Goal: Transaction & Acquisition: Purchase product/service

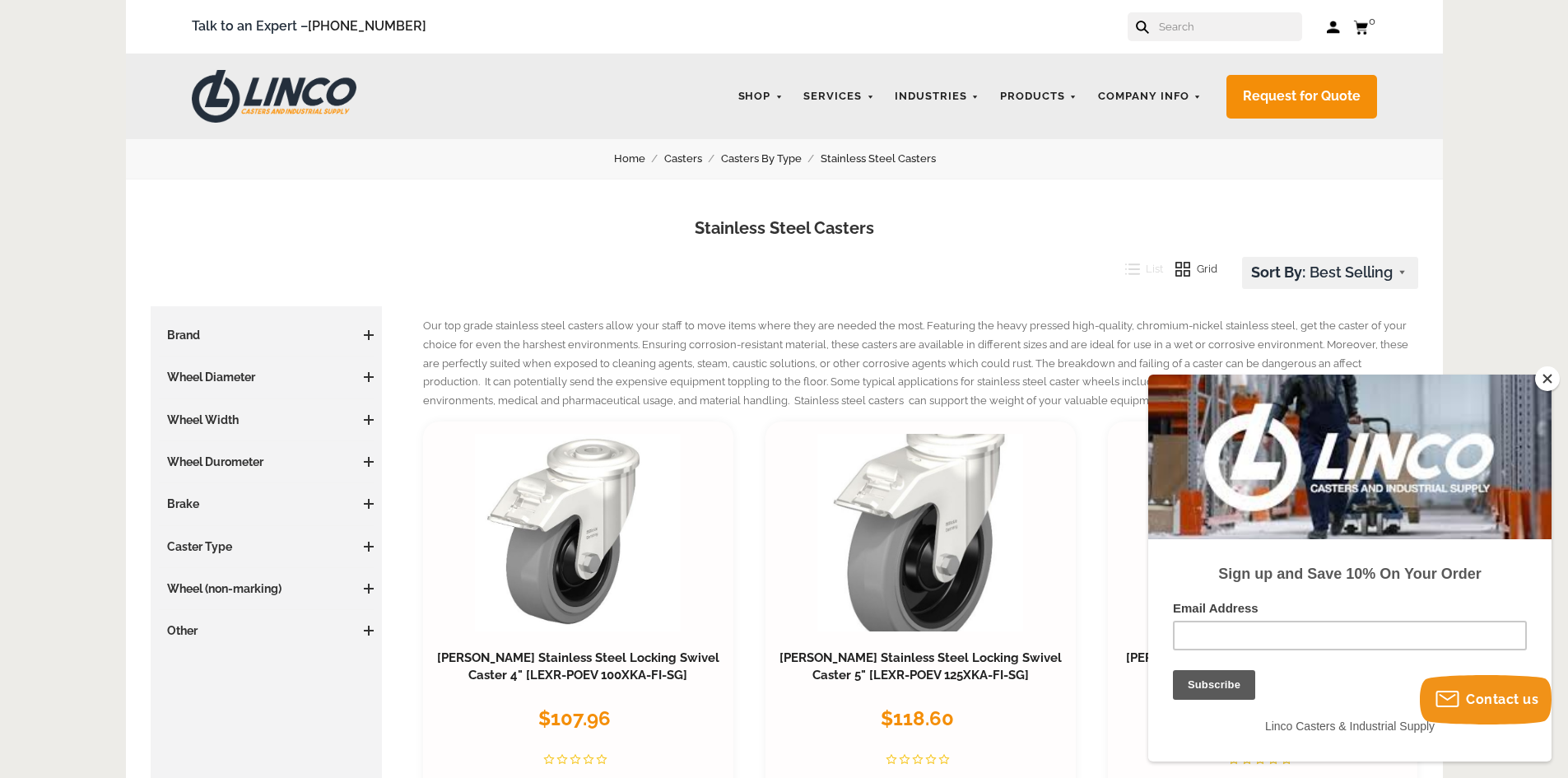
click at [365, 545] on span at bounding box center [368, 546] width 10 height 10
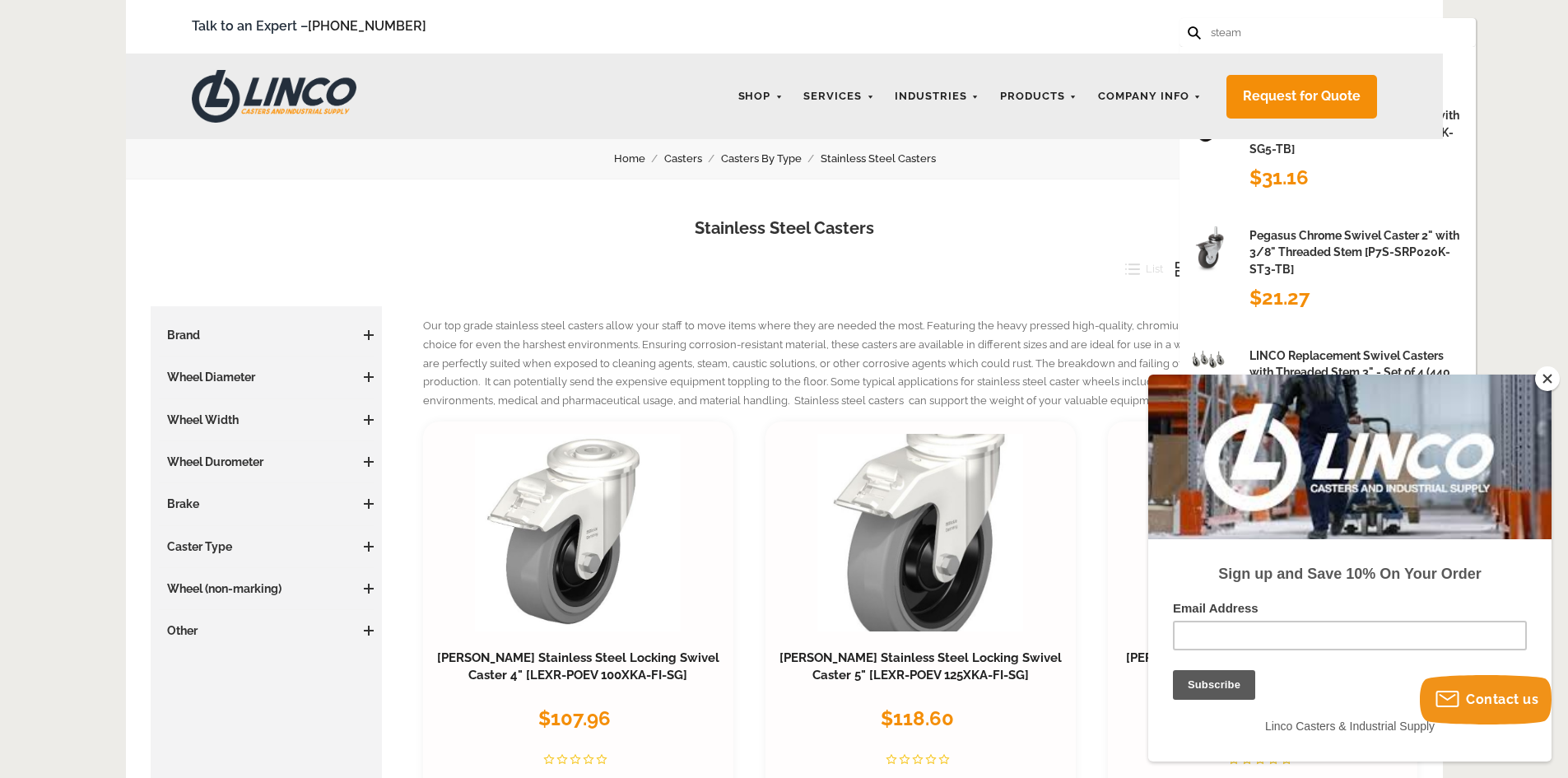
type input "steam"
click at [1188, 26] on button at bounding box center [1193, 32] width 11 height 11
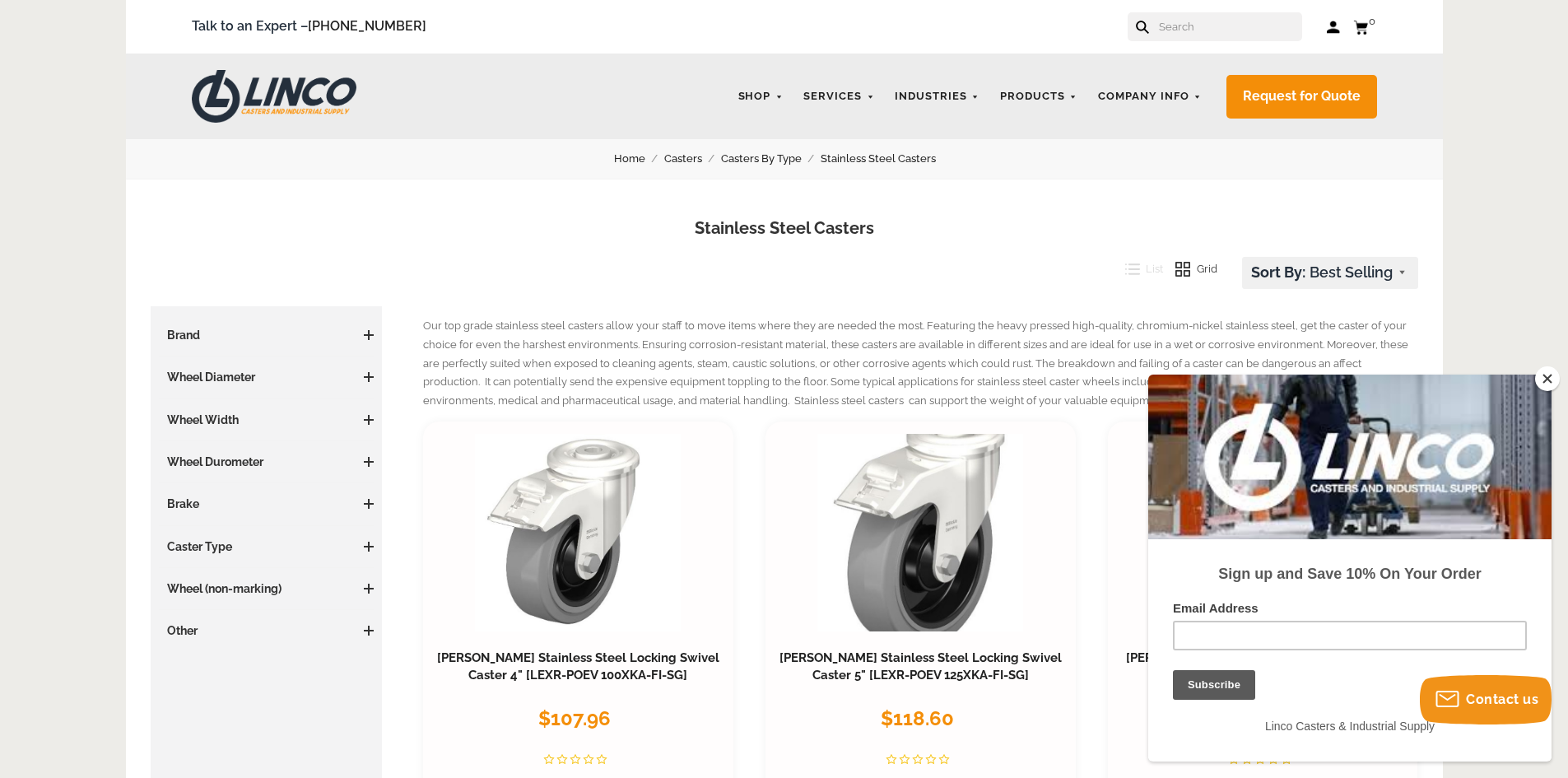
click at [371, 541] on span at bounding box center [368, 546] width 10 height 10
click at [373, 460] on span at bounding box center [368, 461] width 10 height 10
click at [363, 405] on div "Price $0 0 $1500 1500 Update Brand [PERSON_NAME] (6) Wheel Diameter 3.01 - 4 In…" at bounding box center [266, 482] width 216 height 312
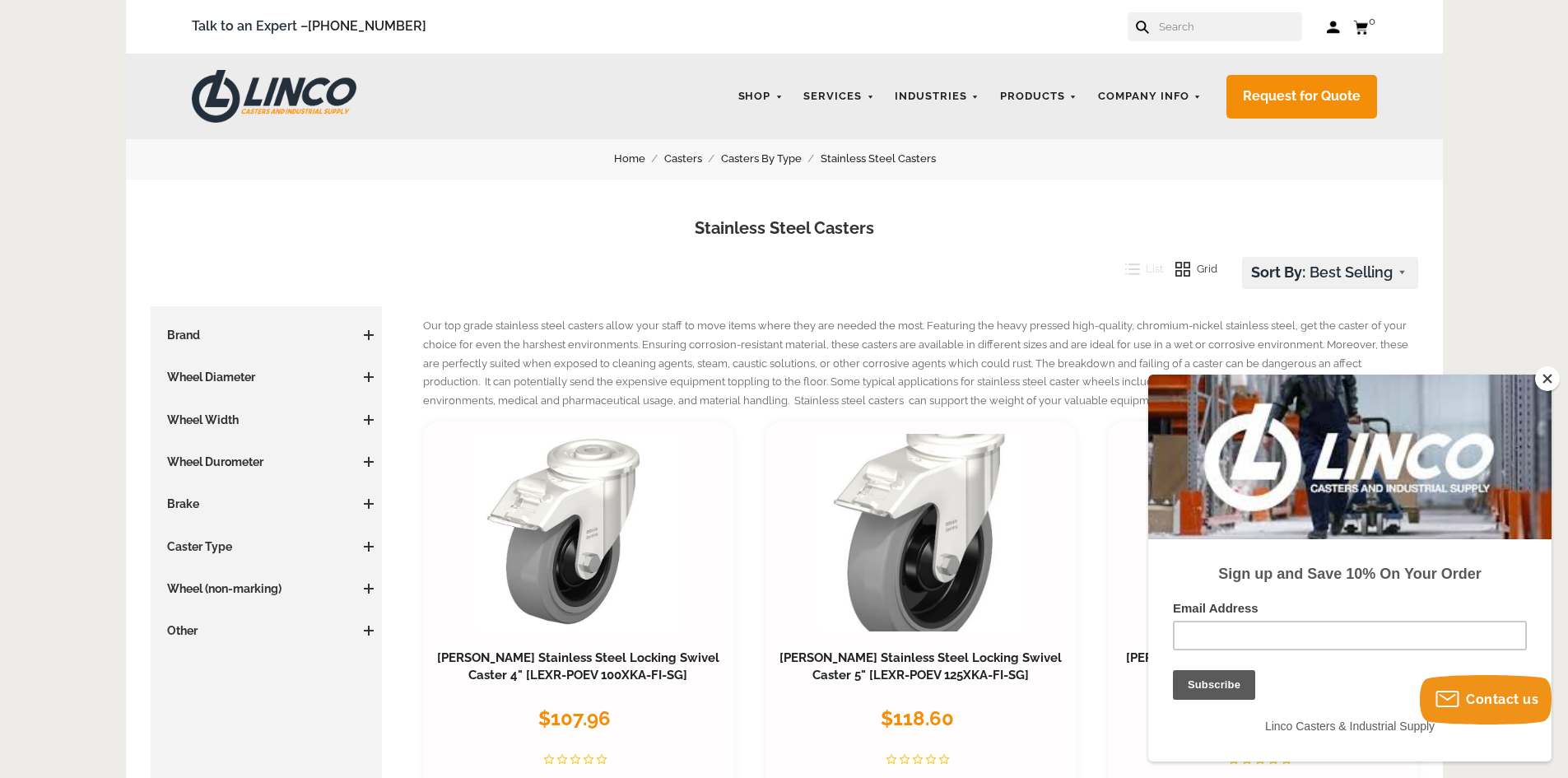
click at [364, 415] on span at bounding box center [368, 419] width 10 height 10
